Goal: Task Accomplishment & Management: Manage account settings

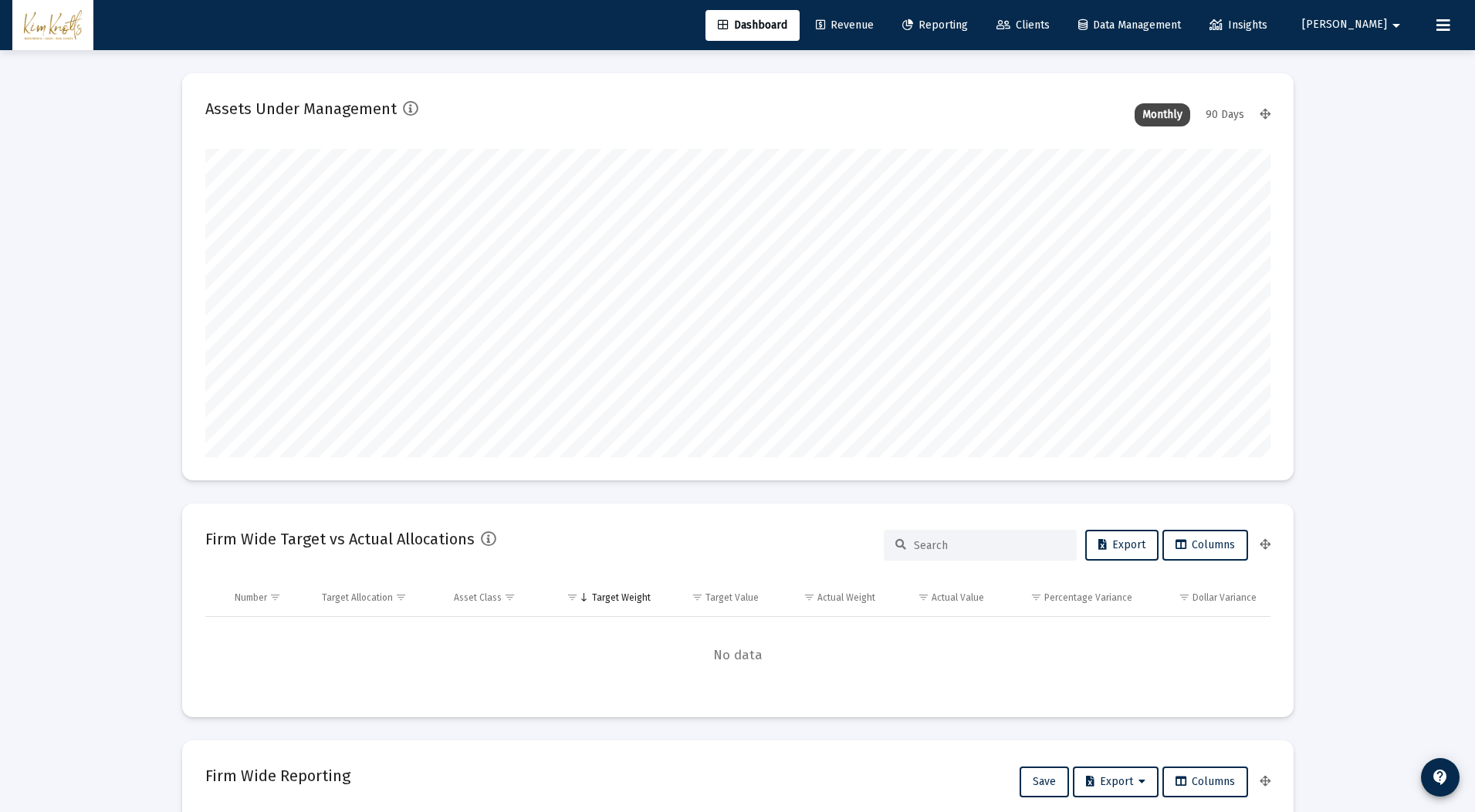
scroll to position [308, 574]
type input "[DATE]"
click at [1403, 24] on mat-icon "arrow_drop_down" at bounding box center [1396, 25] width 19 height 31
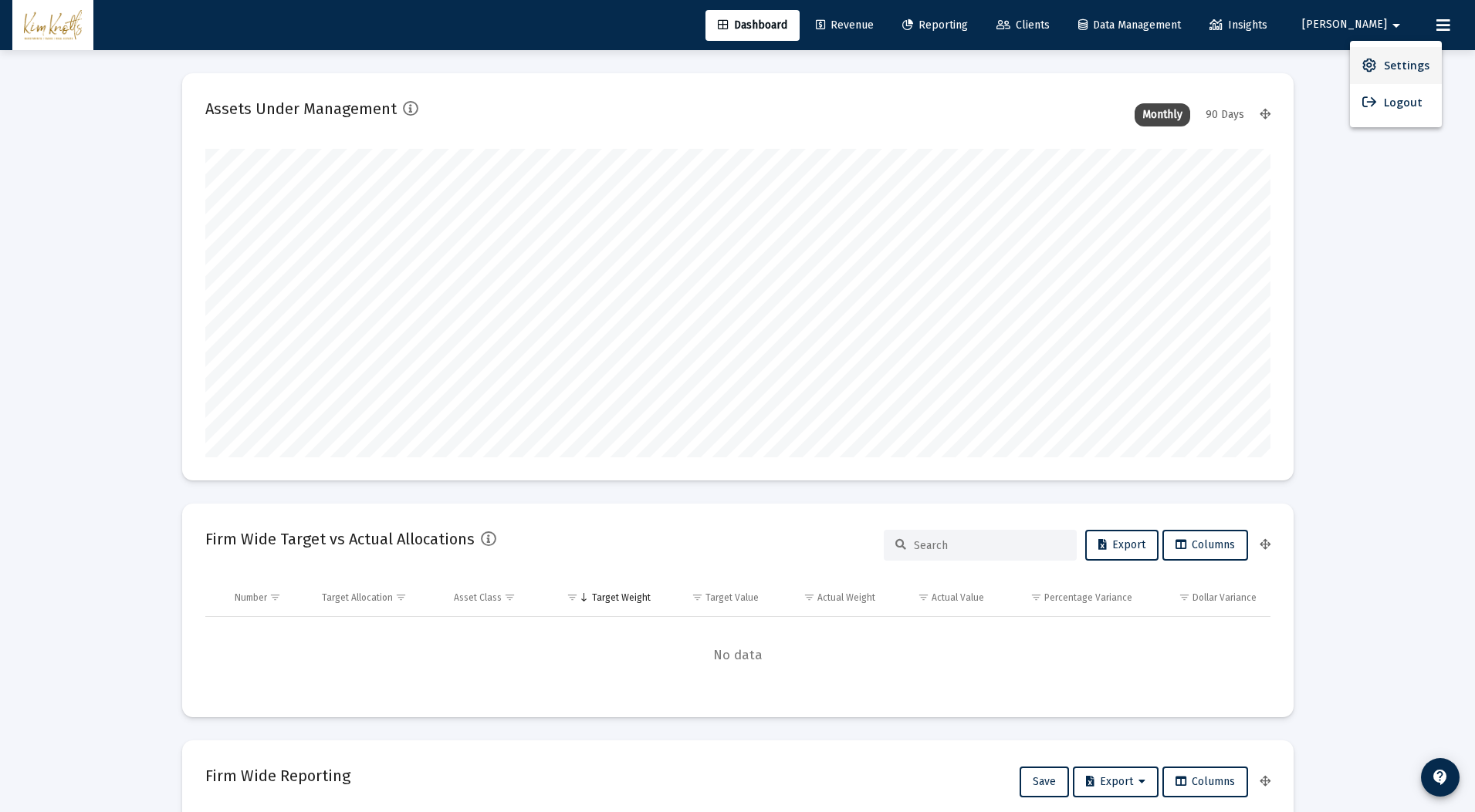
scroll to position [308, 498]
click at [1393, 70] on span "Settings" at bounding box center [1407, 66] width 46 height 37
